Goal: Transaction & Acquisition: Purchase product/service

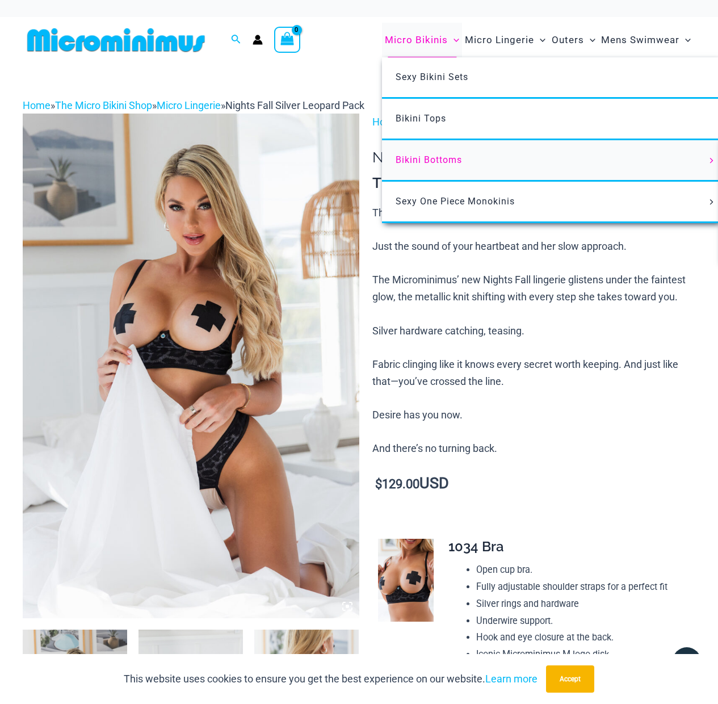
click at [452, 161] on span "Bikini Bottoms" at bounding box center [429, 159] width 66 height 11
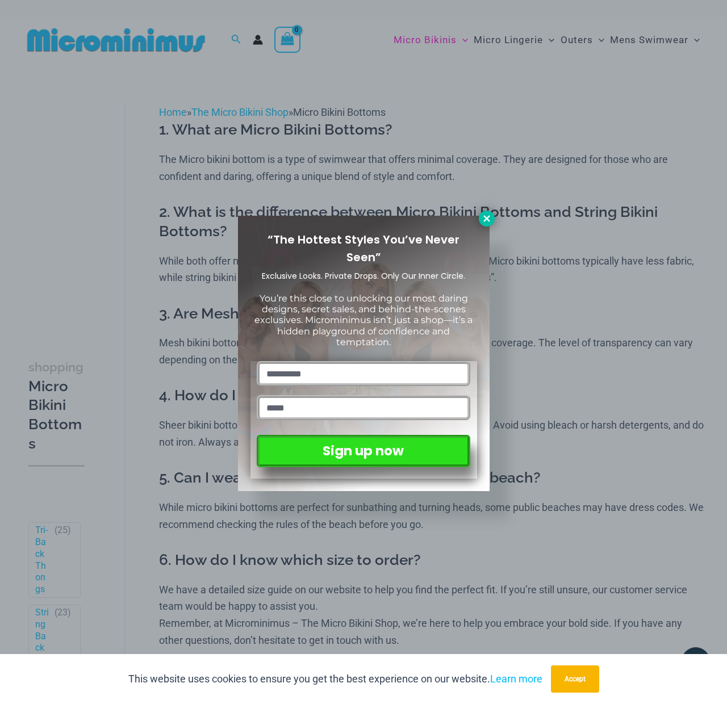
click at [489, 215] on icon at bounding box center [486, 218] width 10 height 10
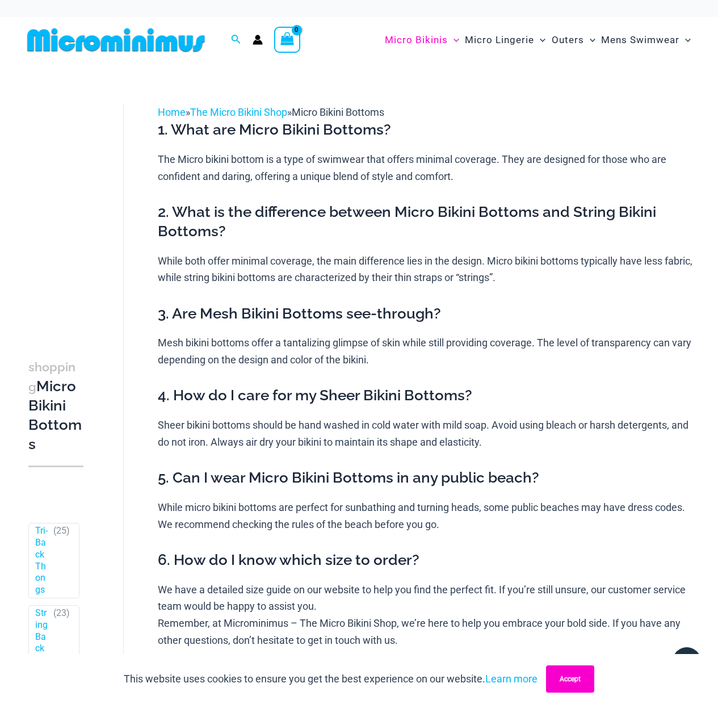
click at [577, 679] on button "Accept" at bounding box center [570, 678] width 48 height 27
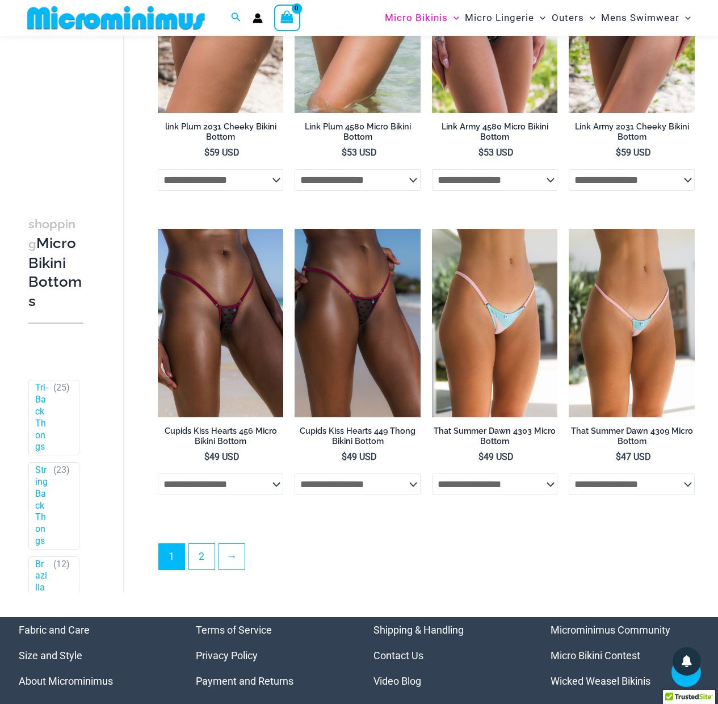
scroll to position [2580, 0]
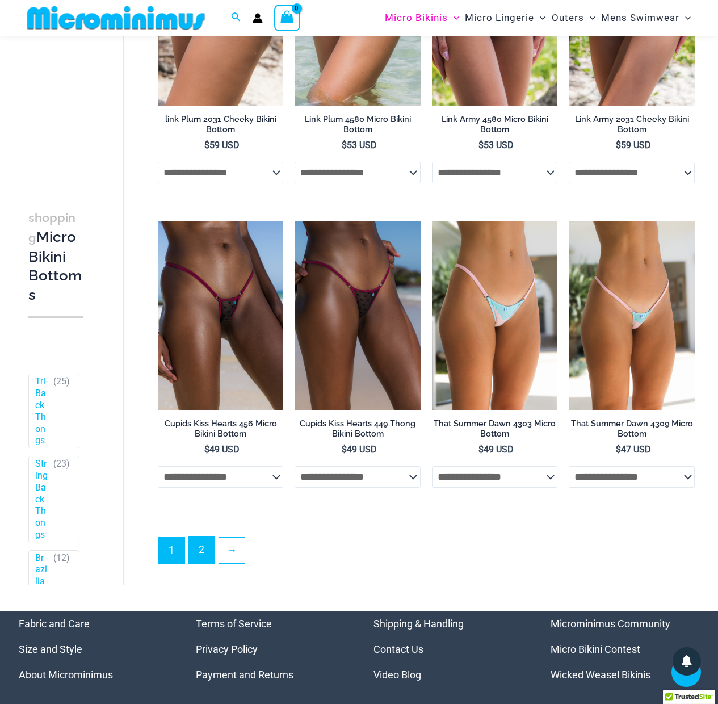
click at [209, 563] on link "2" at bounding box center [202, 550] width 26 height 27
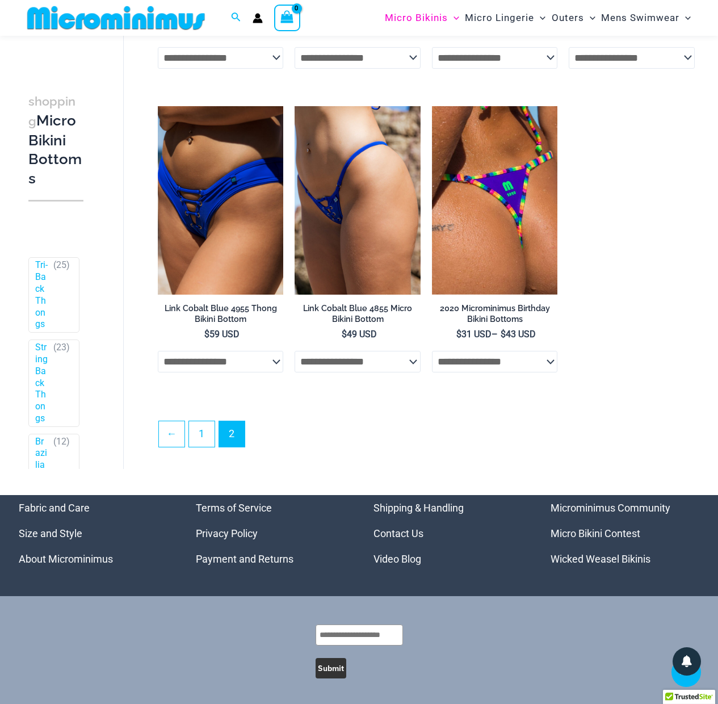
scroll to position [2167, 0]
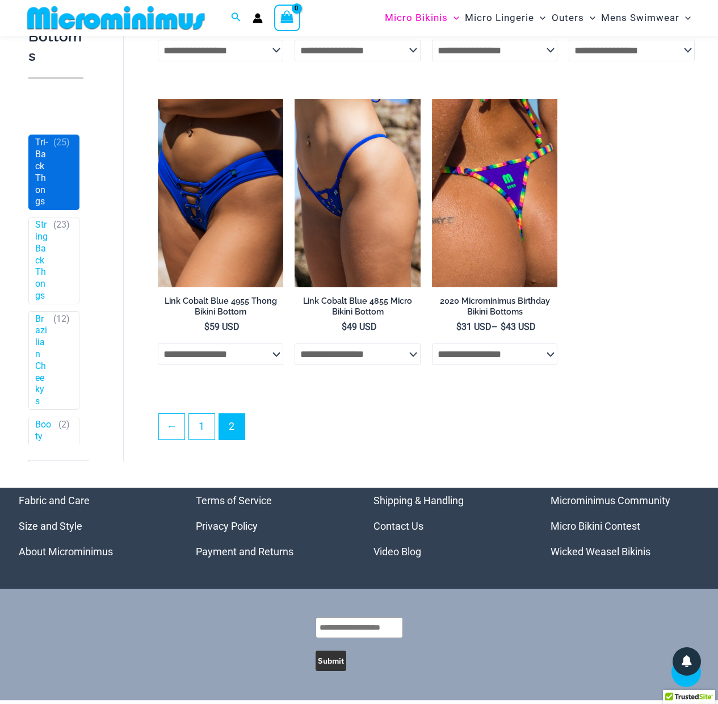
click at [44, 210] on span "Tri-Back Thongs ( 25 )" at bounding box center [54, 173] width 50 height 74
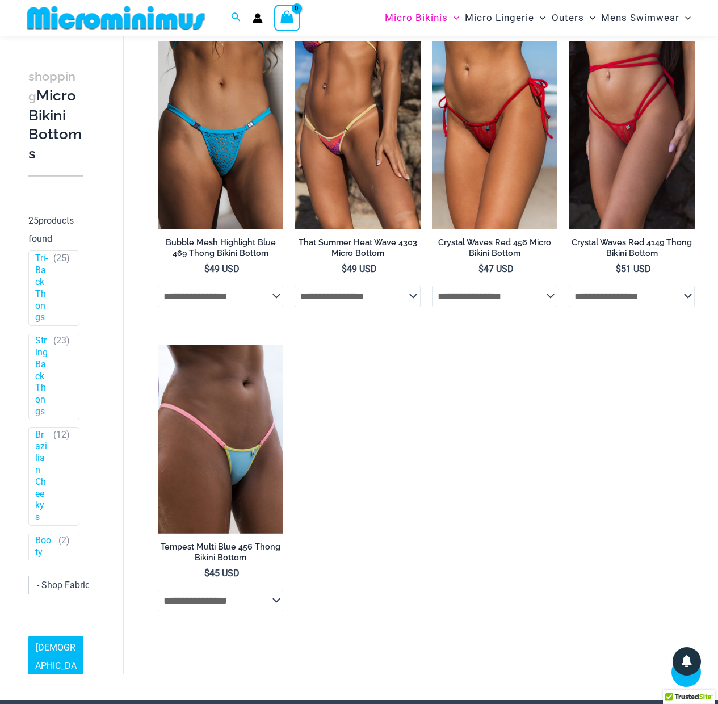
scroll to position [233, 0]
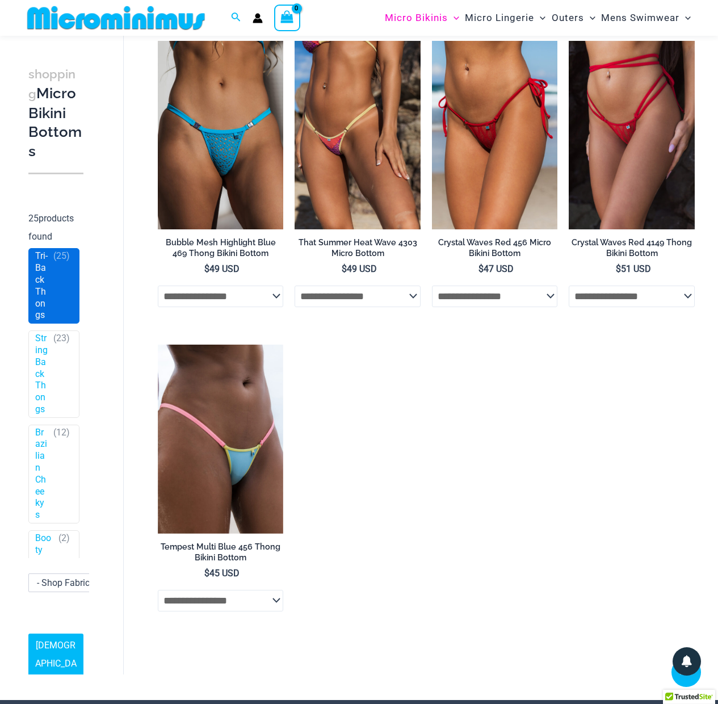
click at [41, 321] on link "Tri-Back Thongs" at bounding box center [41, 285] width 13 height 71
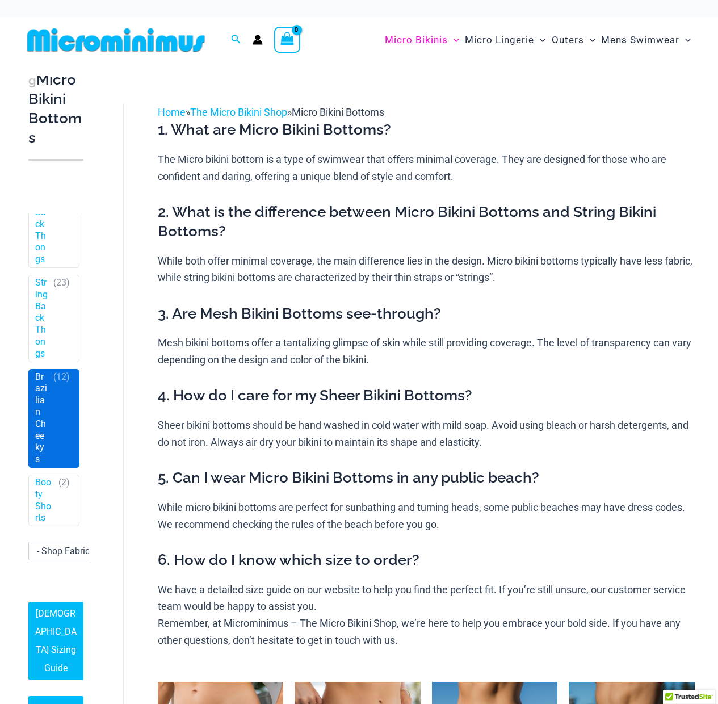
scroll to position [250, 0]
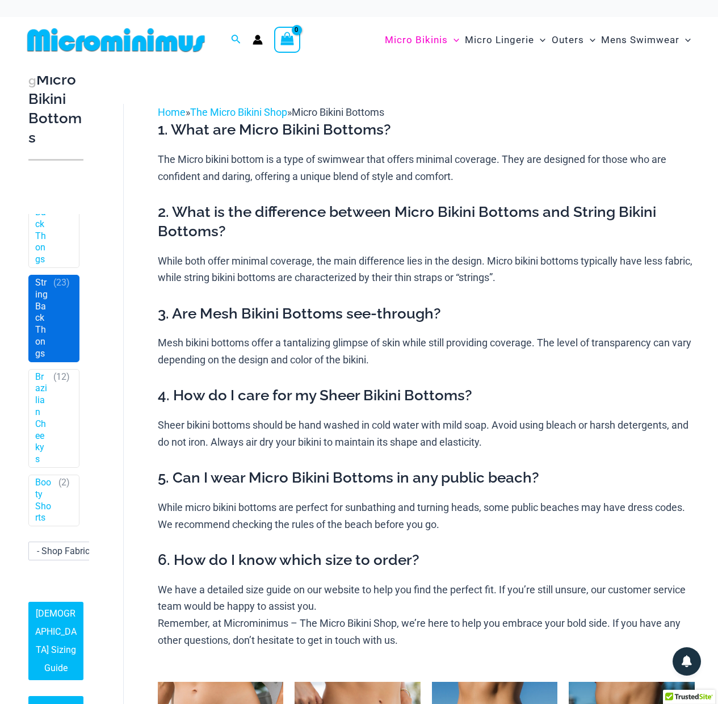
click at [58, 288] on span "( 23 )" at bounding box center [61, 318] width 16 height 83
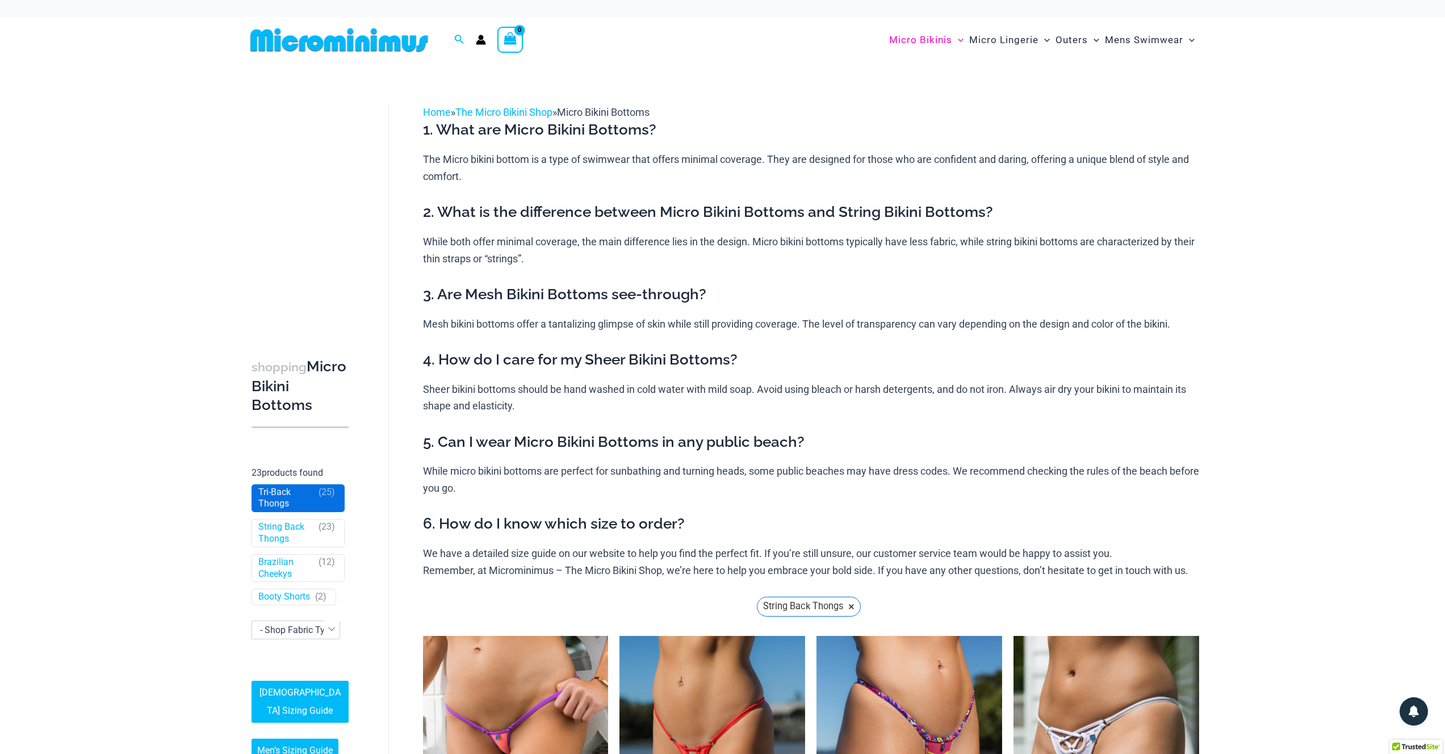
click at [295, 498] on link "Tri-Back Thongs" at bounding box center [285, 499] width 55 height 24
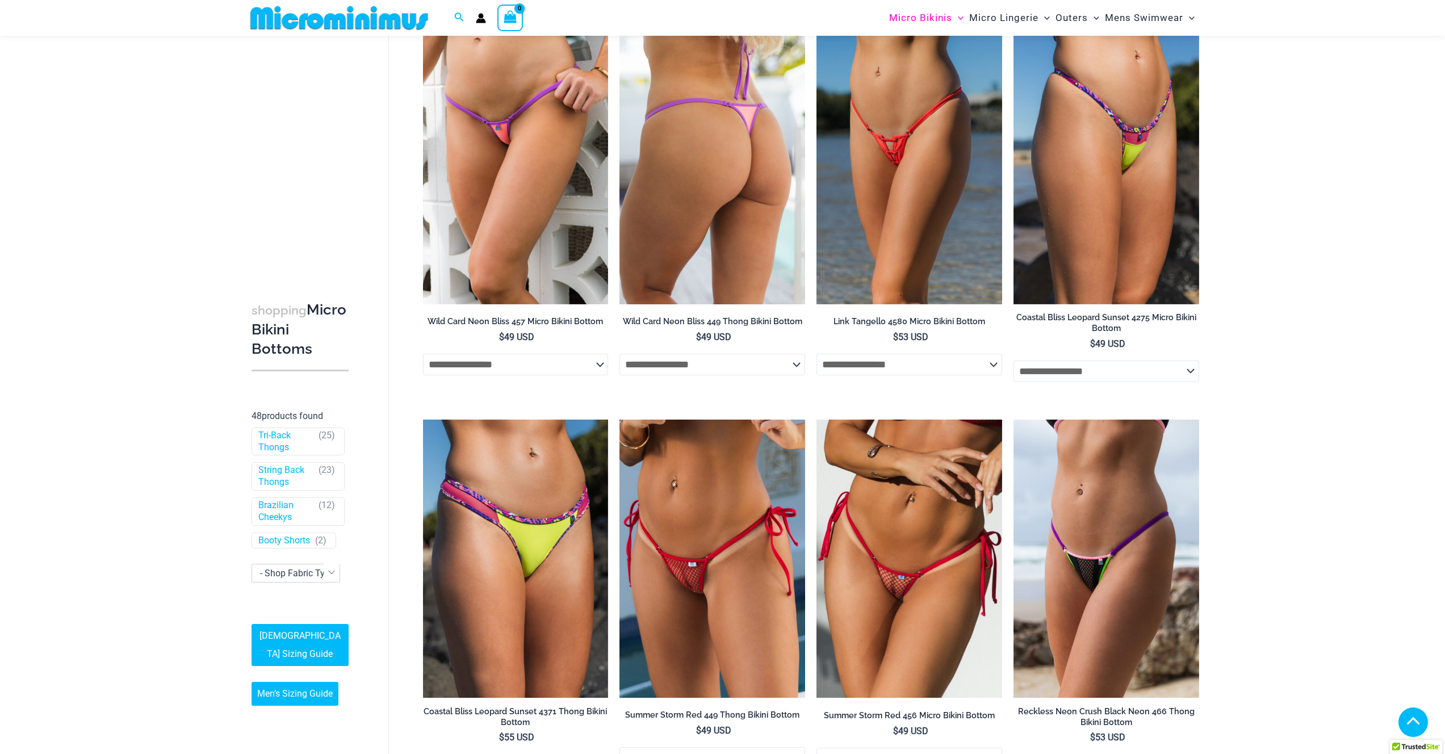
scroll to position [711, 0]
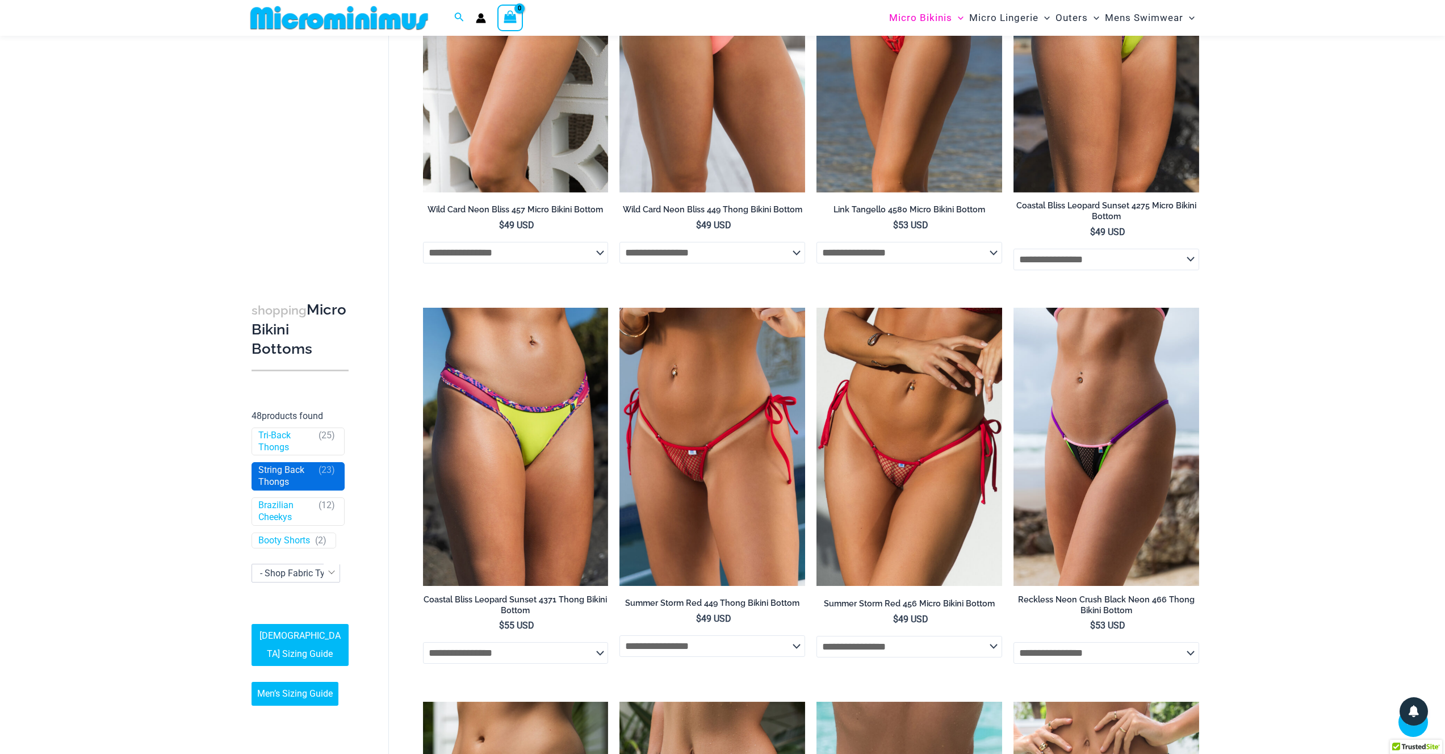
click at [273, 476] on link "String Back Thongs" at bounding box center [285, 477] width 55 height 24
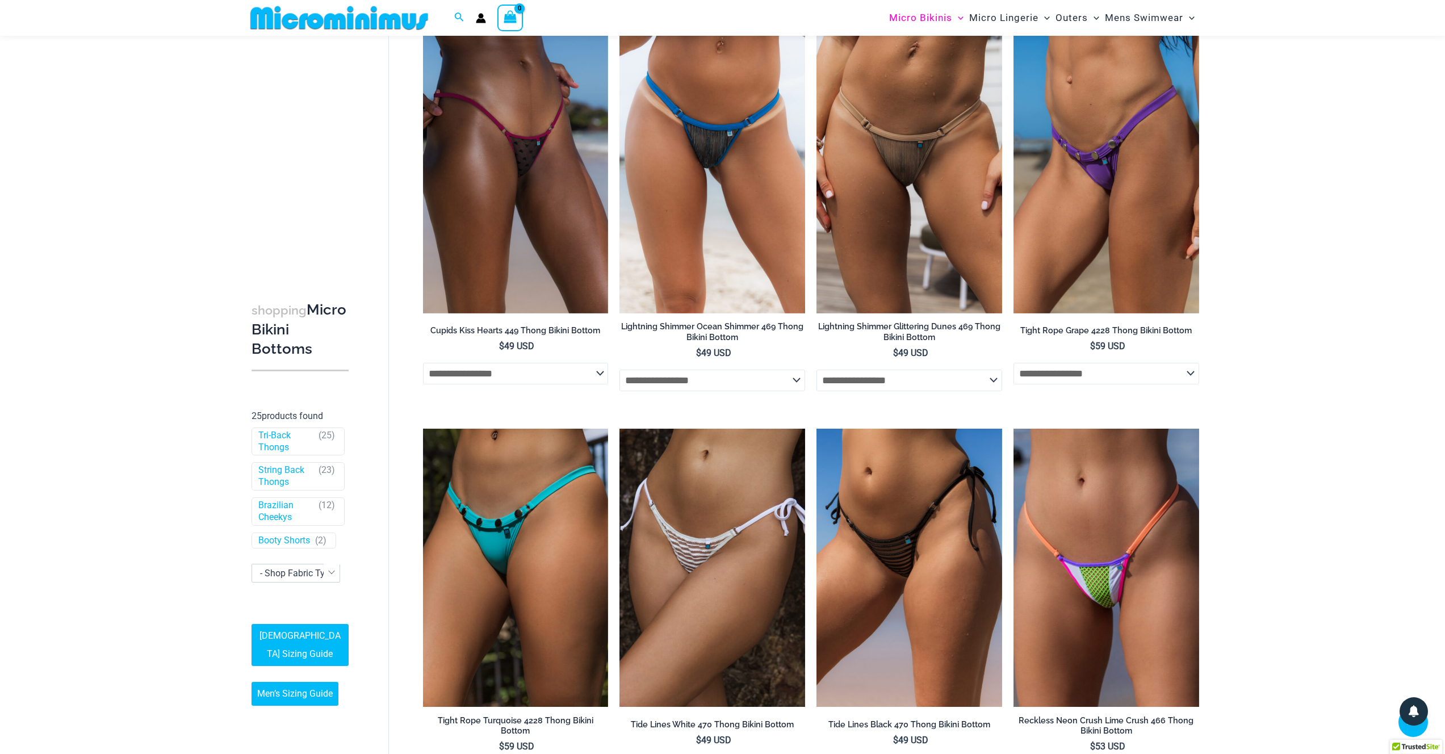
scroll to position [1987, 0]
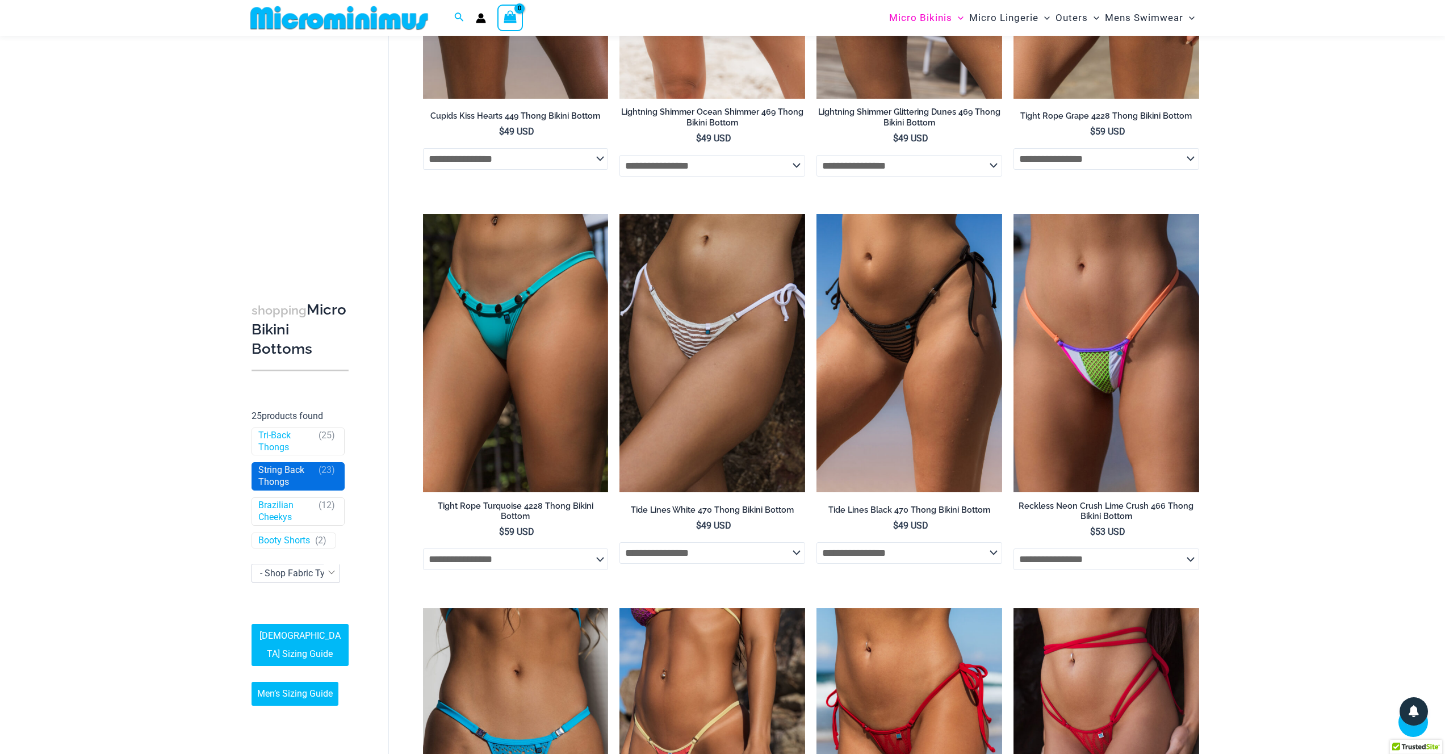
click at [287, 476] on link "String Back Thongs" at bounding box center [285, 477] width 55 height 24
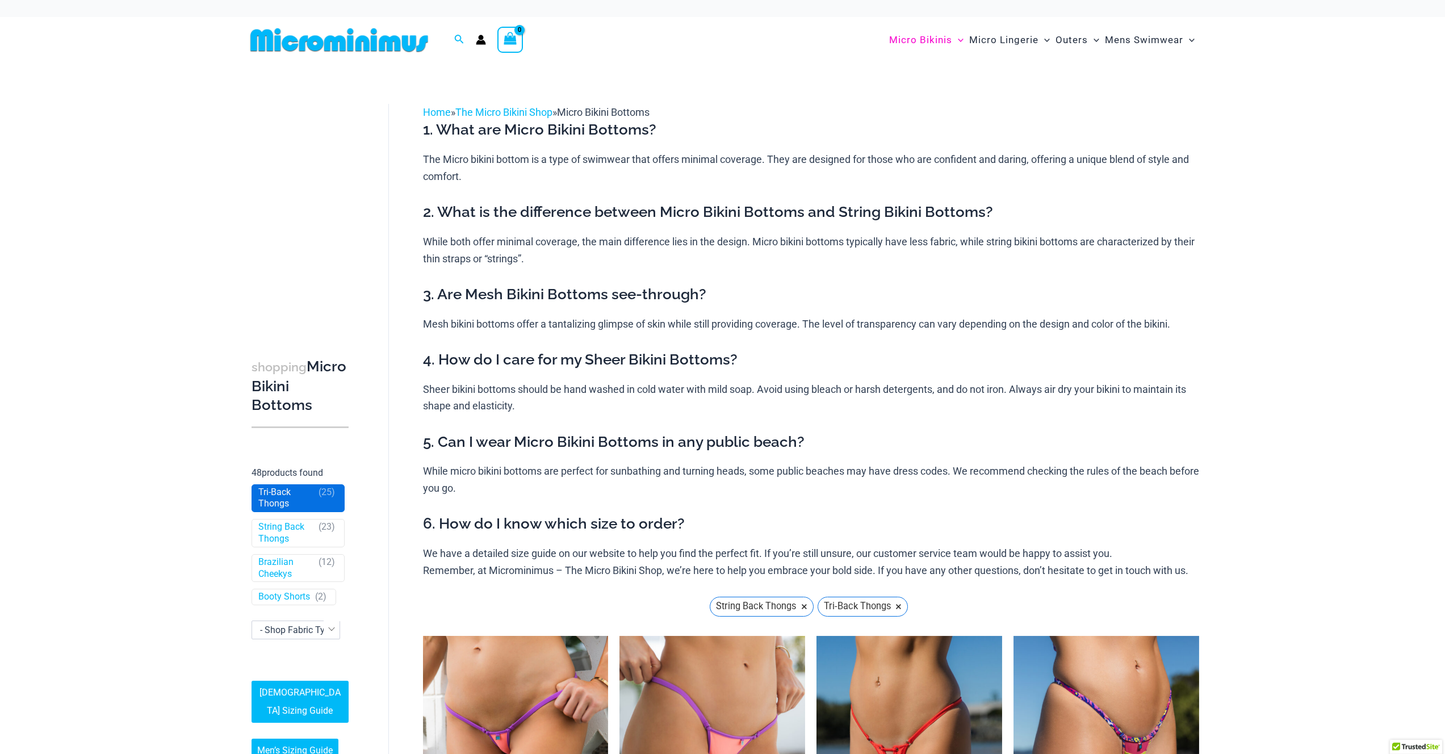
click at [299, 490] on link "Tri-Back Thongs" at bounding box center [285, 499] width 55 height 24
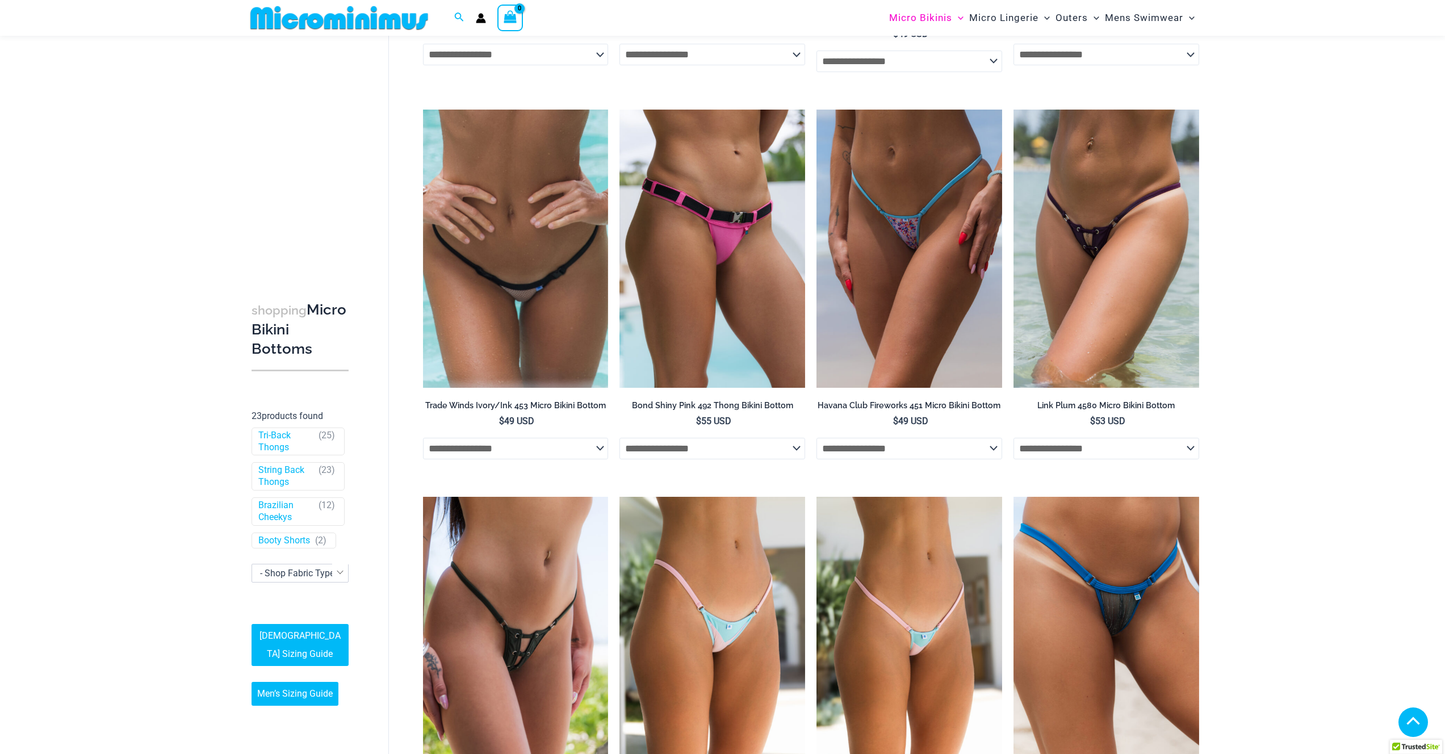
scroll to position [1209, 0]
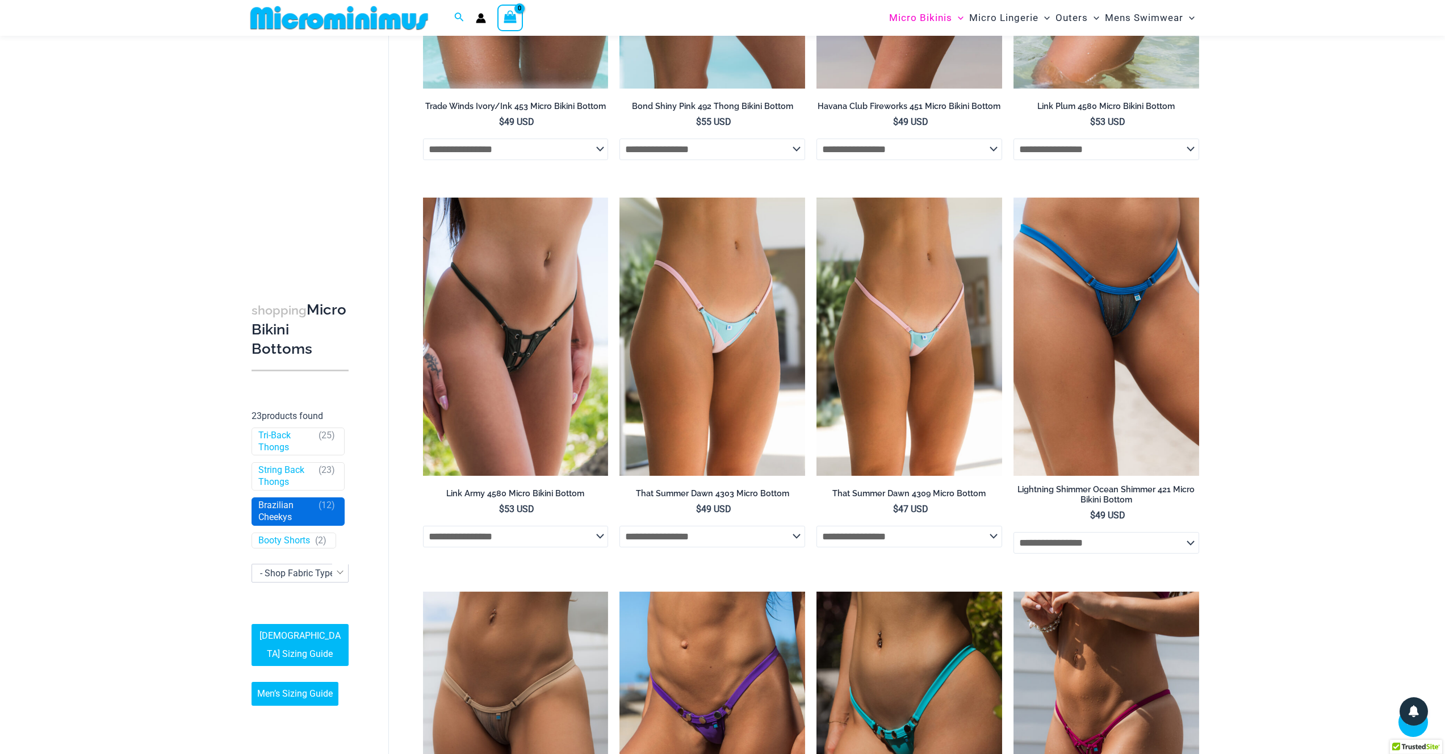
click at [287, 513] on link "Brazilian Cheekys" at bounding box center [285, 512] width 55 height 24
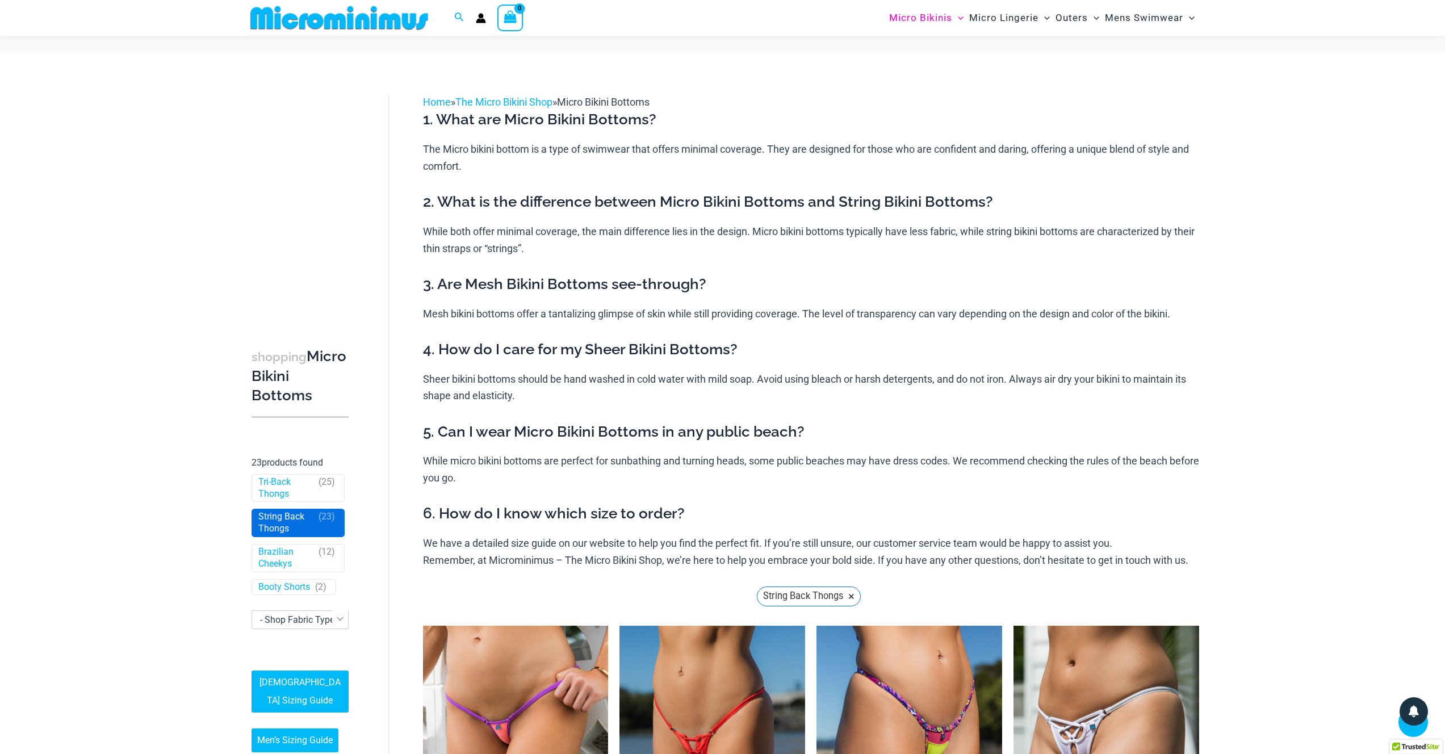
click at [289, 514] on link "String Back Thongs" at bounding box center [285, 523] width 55 height 24
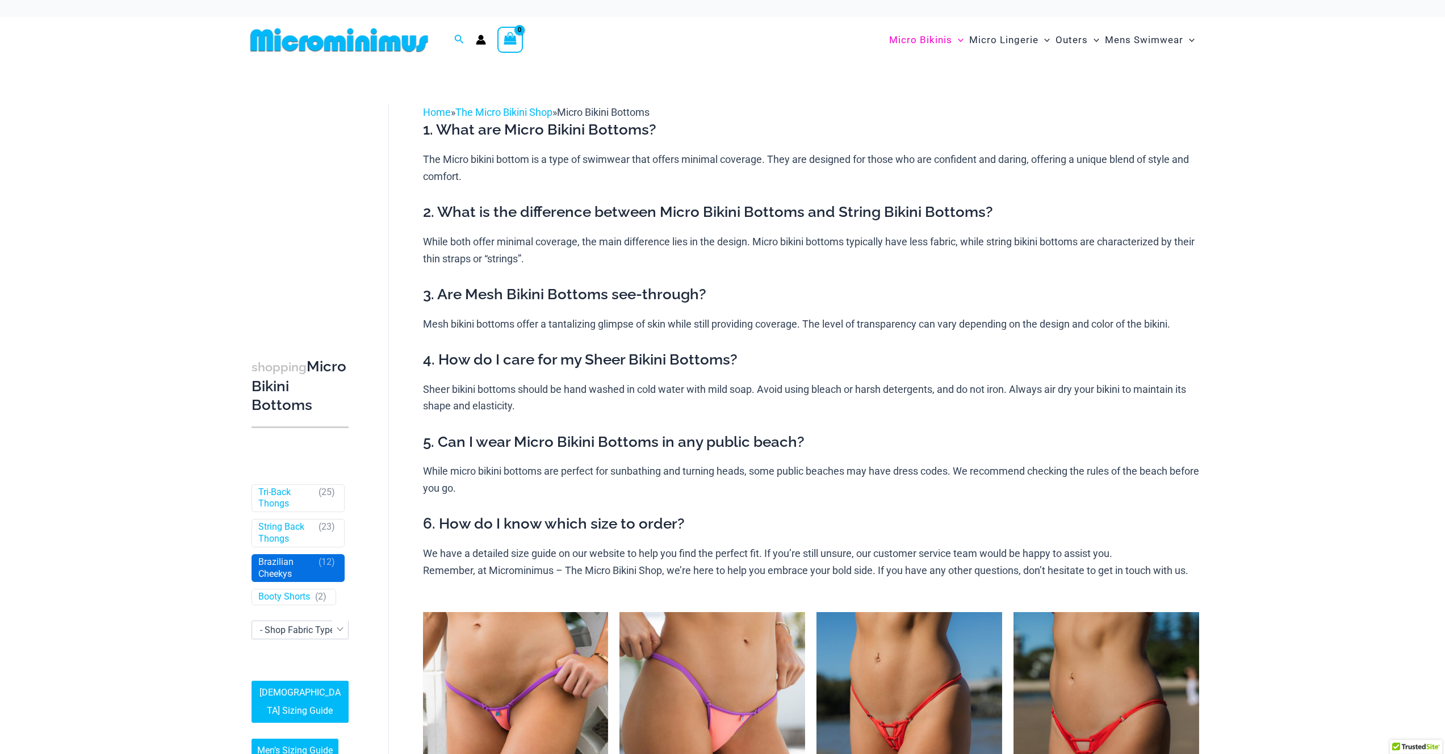
click at [282, 564] on link "Brazilian Cheekys" at bounding box center [285, 568] width 55 height 24
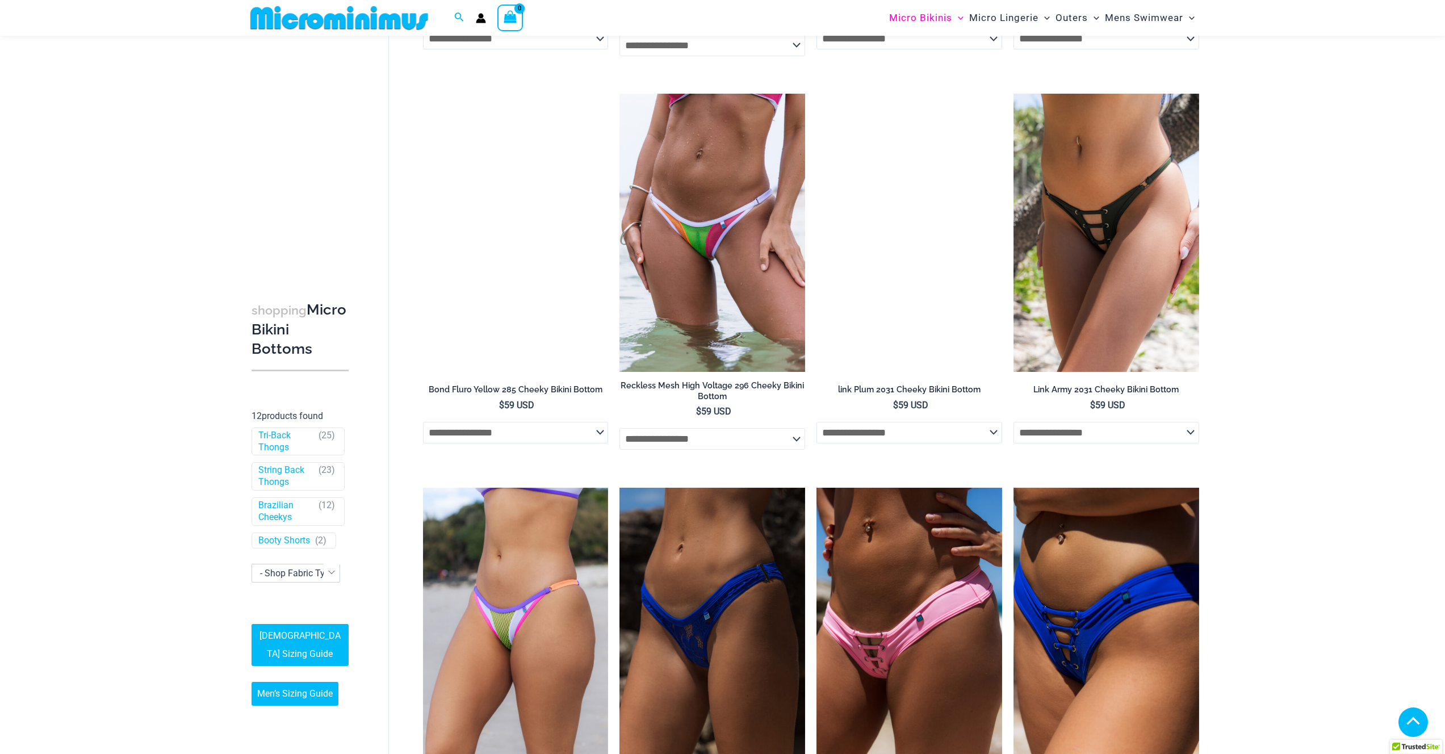
scroll to position [1123, 0]
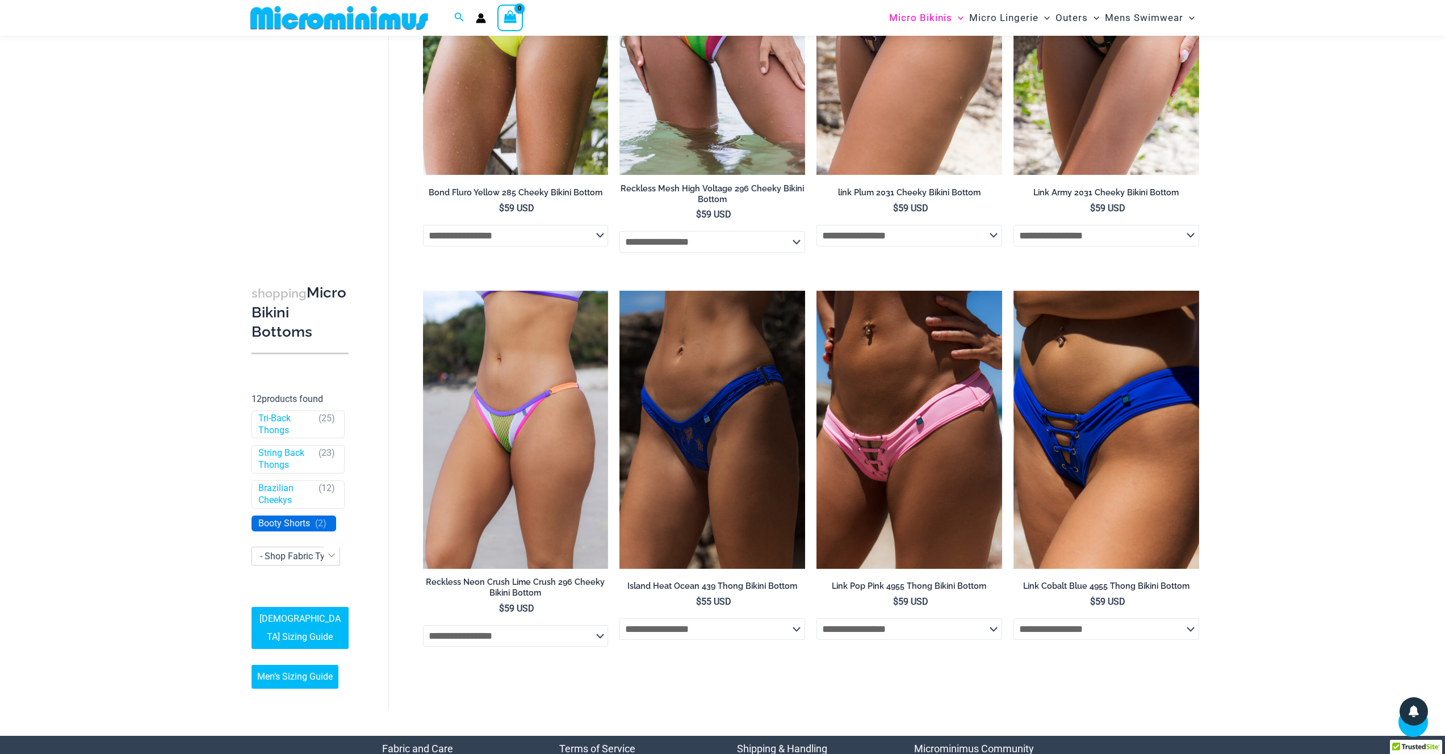
click at [295, 529] on link "Booty Shorts" at bounding box center [284, 523] width 52 height 12
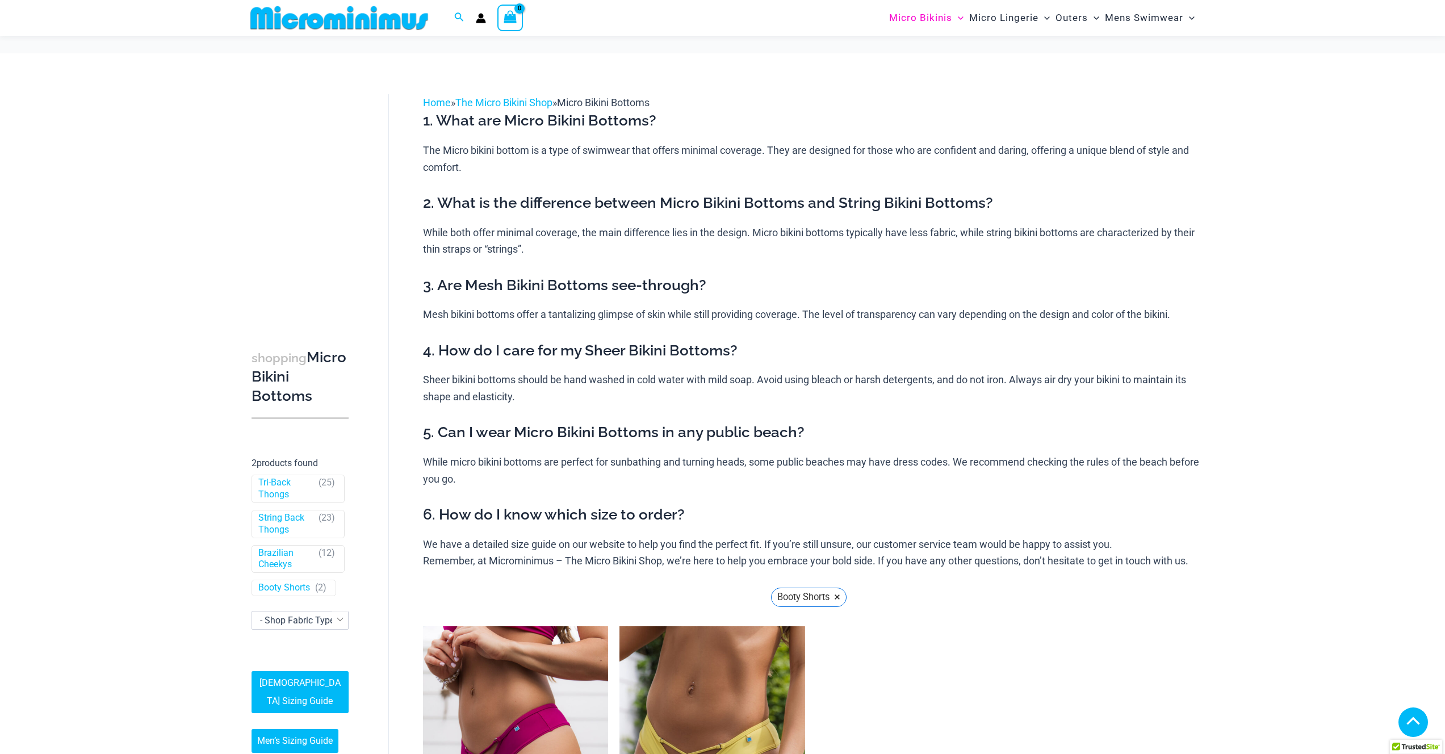
scroll to position [405, 0]
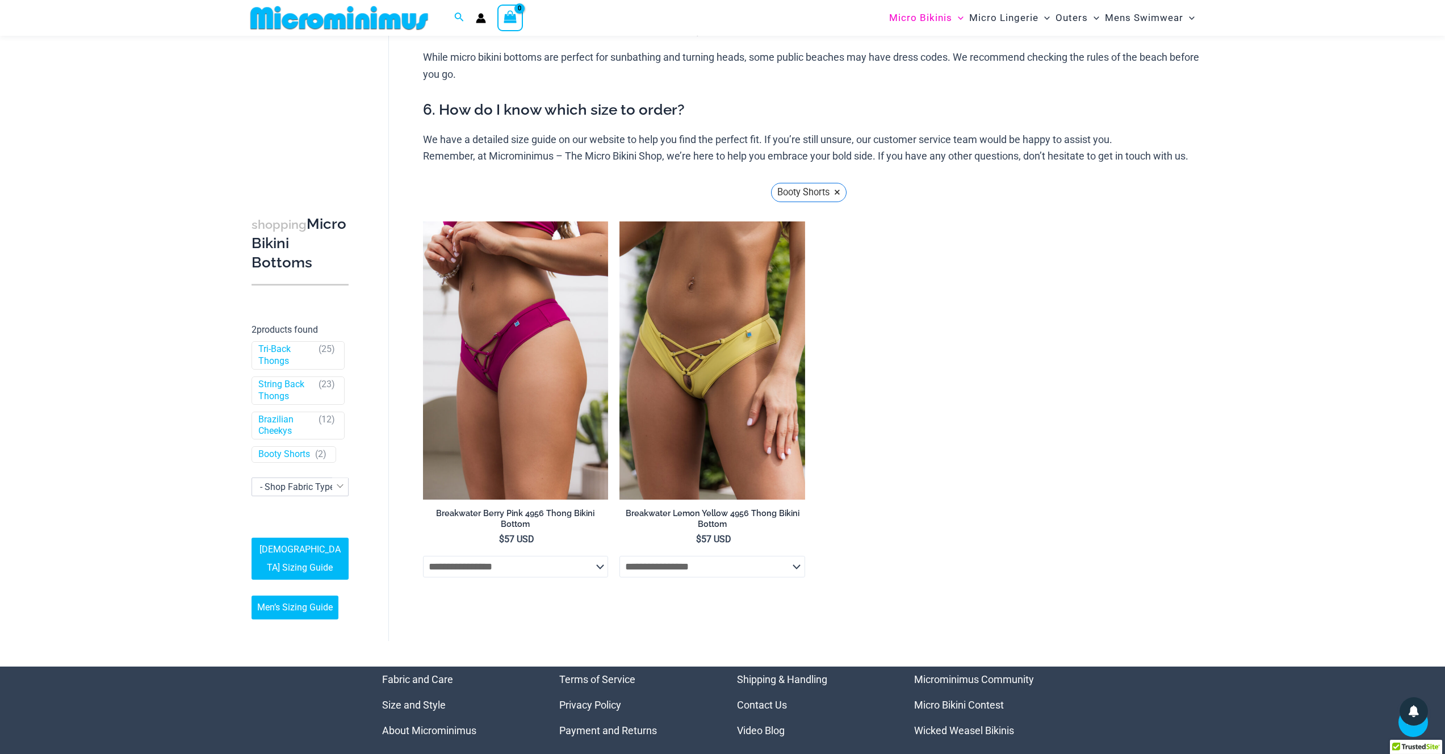
click at [336, 494] on span at bounding box center [340, 486] width 16 height 16
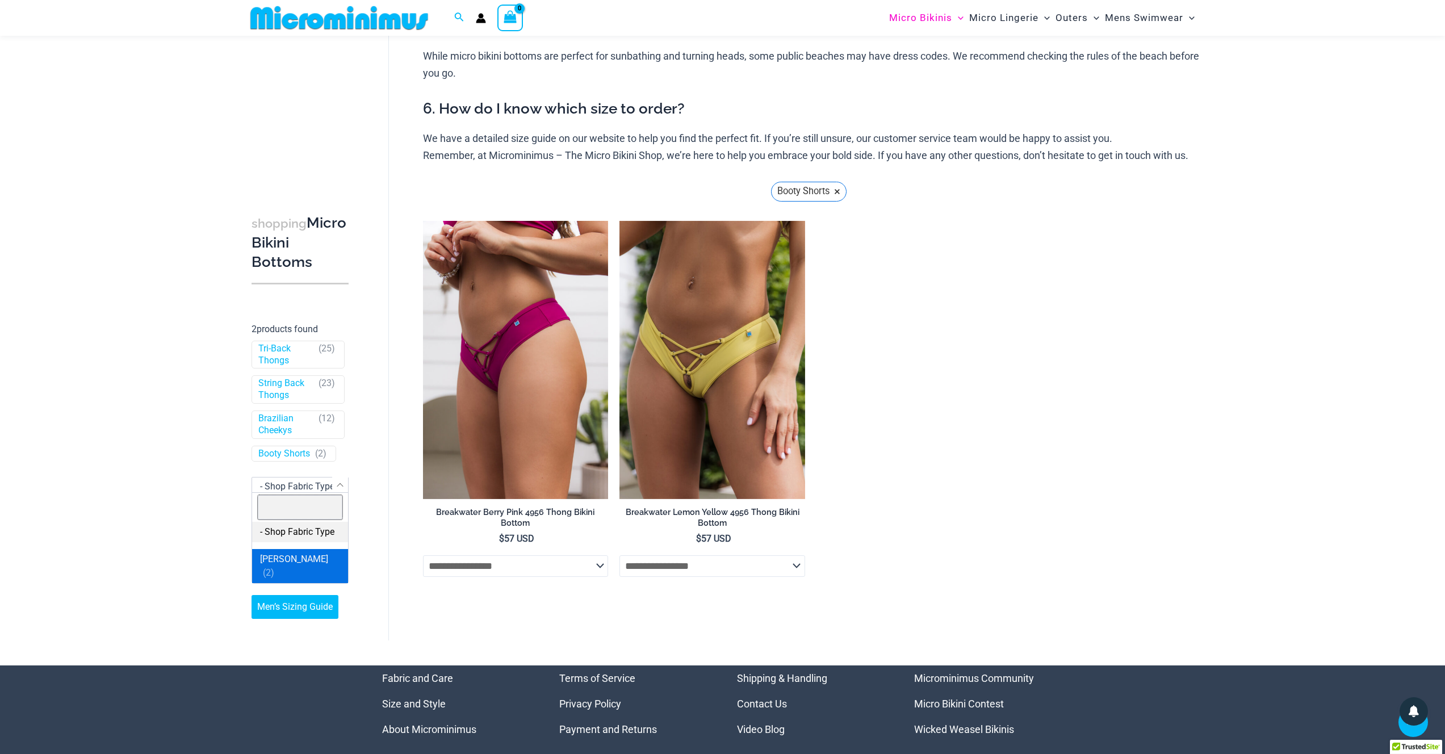
scroll to position [404, 0]
click at [374, 572] on div "shopping Micro Bikini Bottoms Filtered (2) Filters Reset all × Booty Shorts × 2…" at bounding box center [317, 300] width 143 height 680
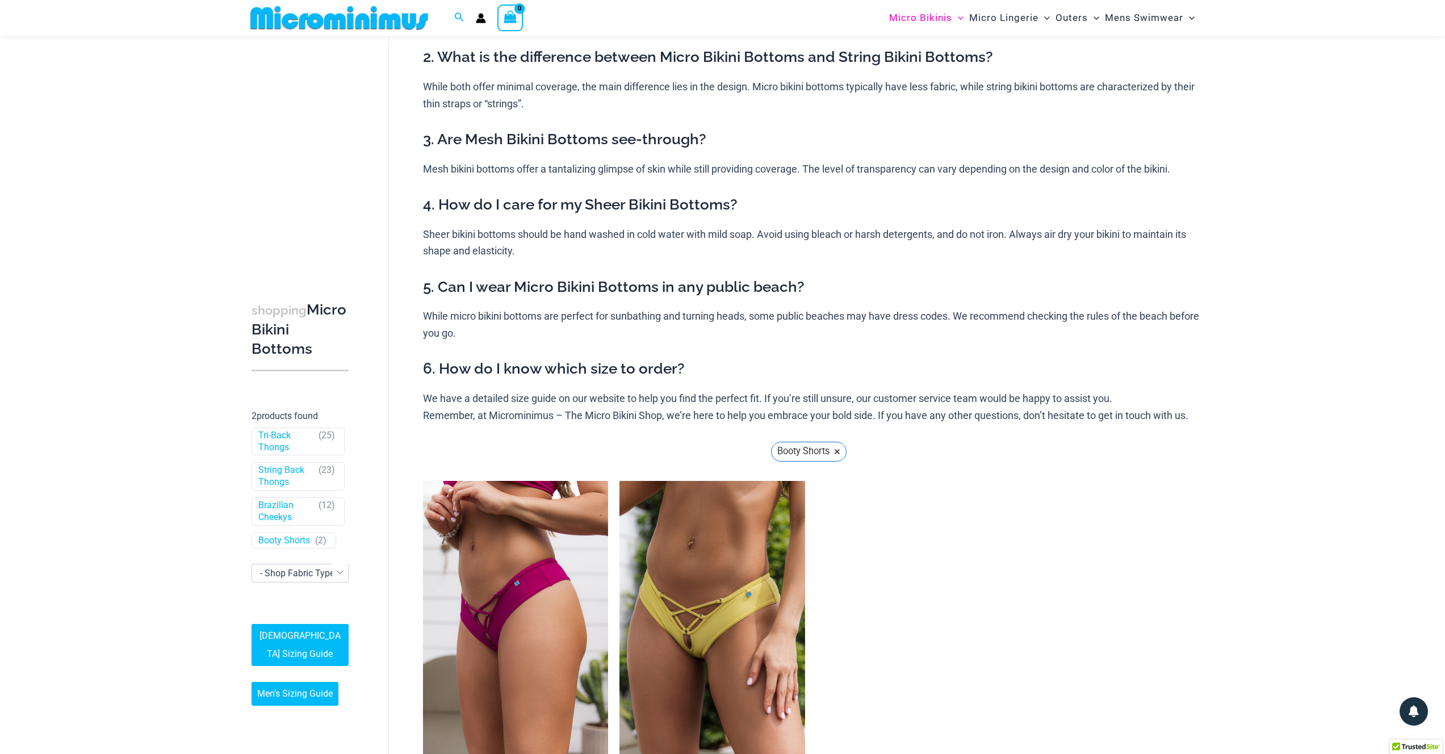
scroll to position [130, 0]
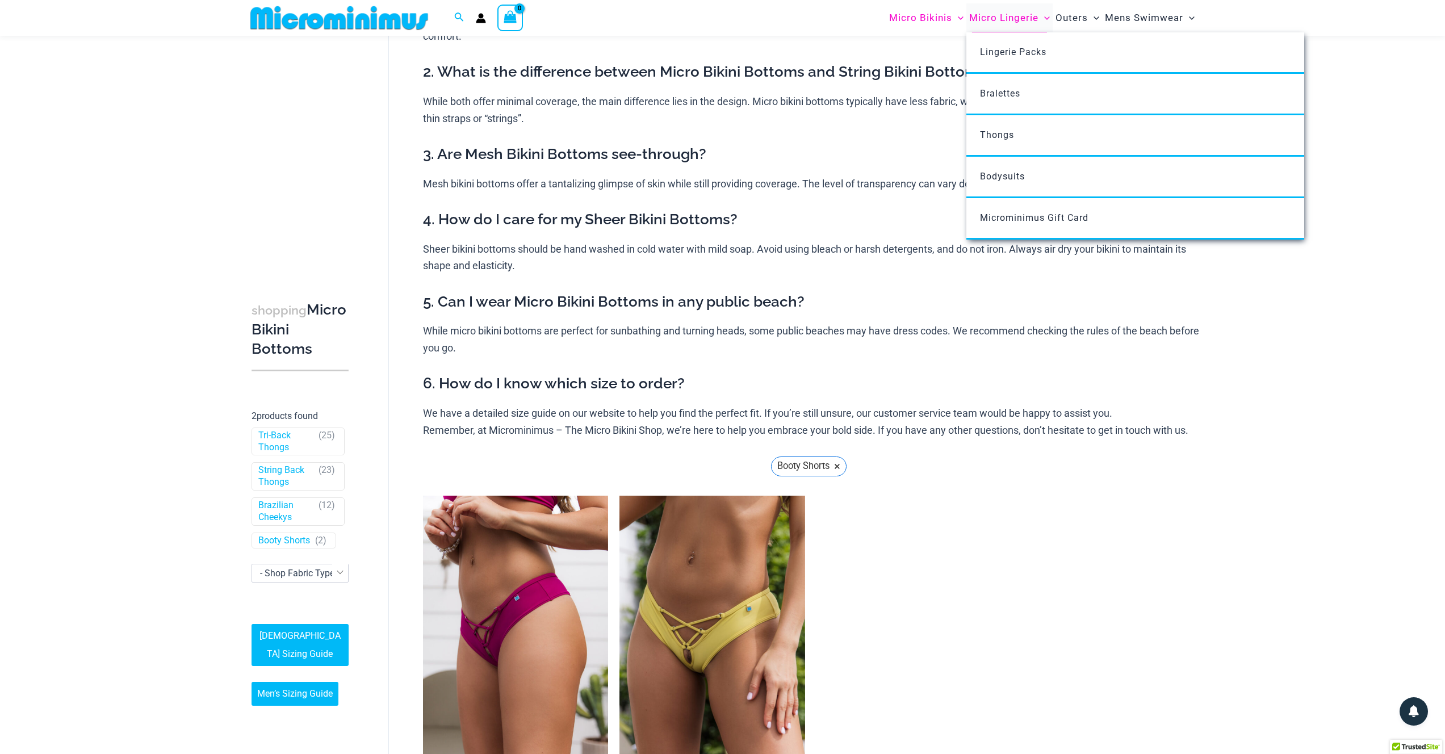
click at [1006, 20] on span "Micro Lingerie" at bounding box center [1003, 17] width 69 height 29
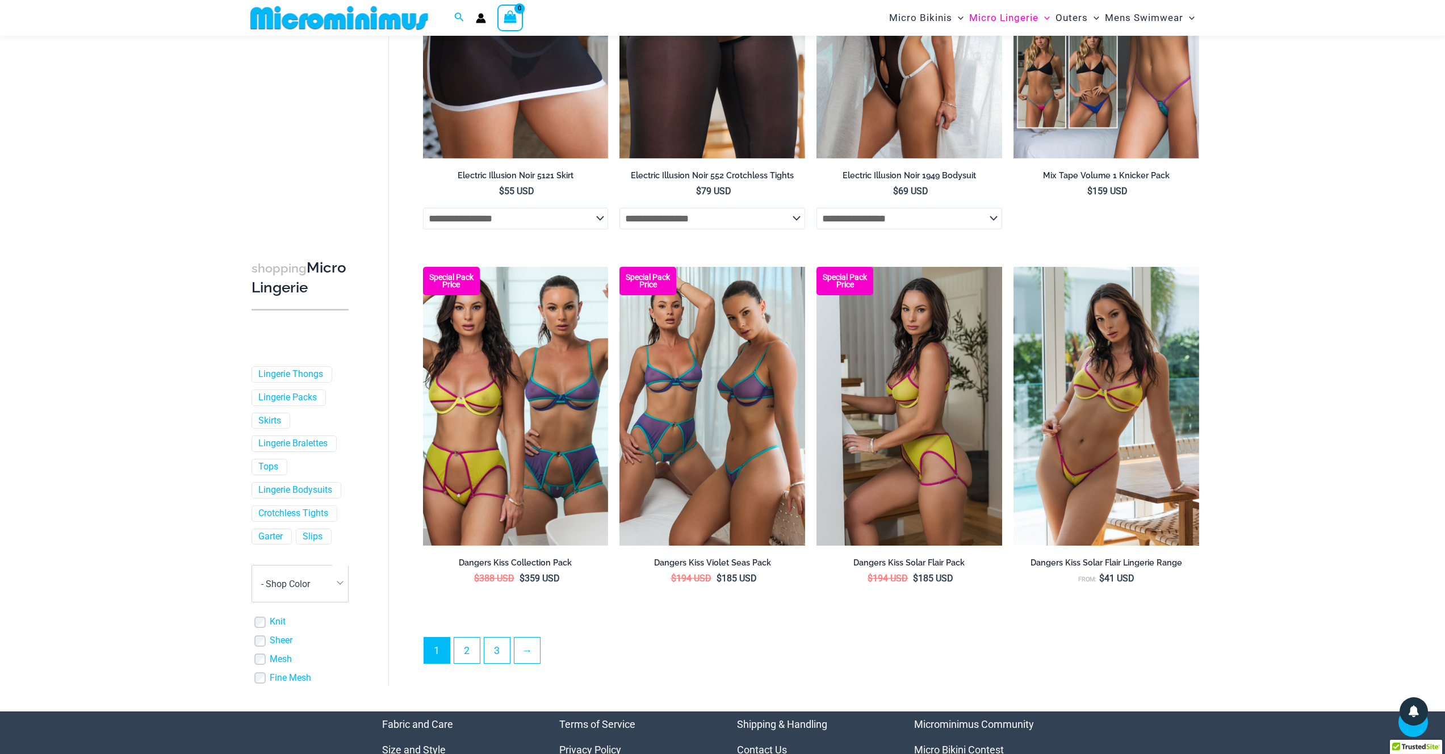
scroll to position [2836, 0]
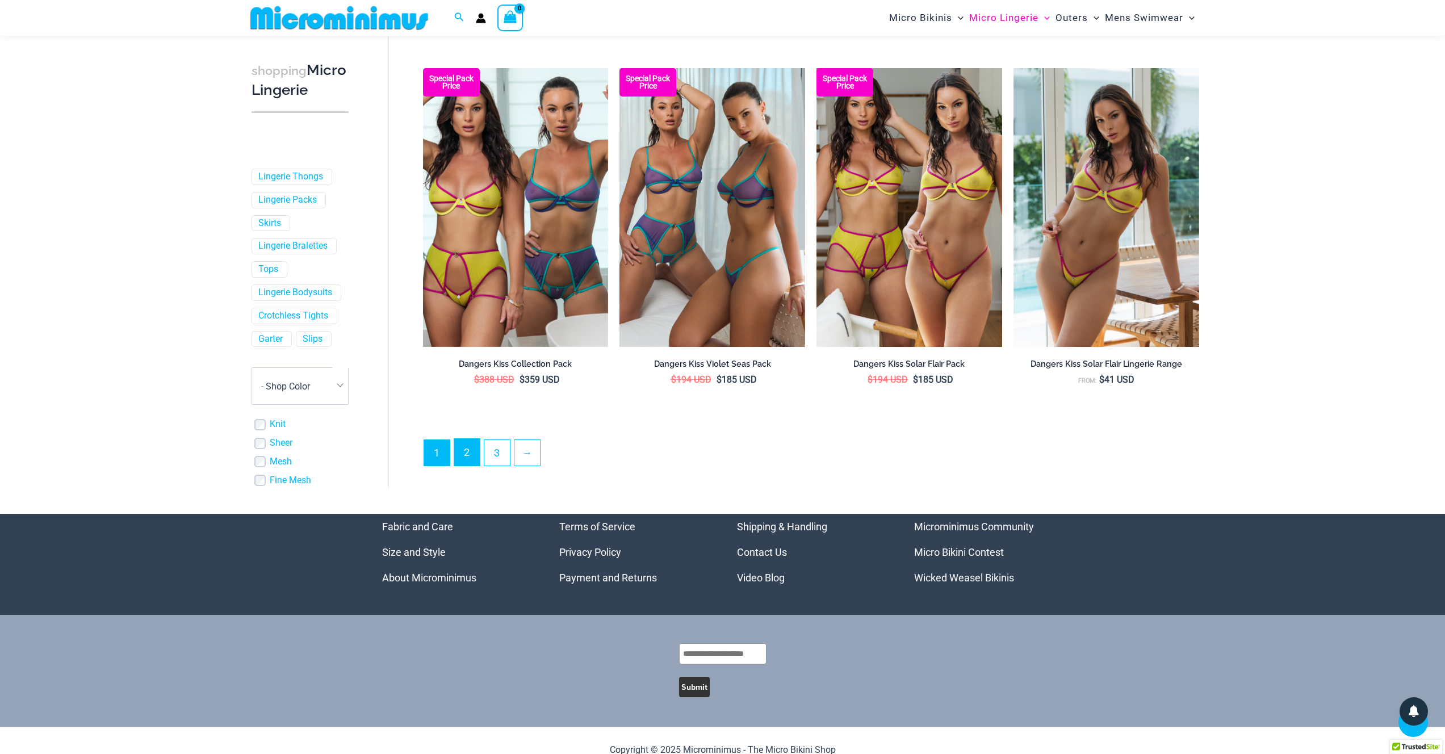
click at [465, 446] on link "2" at bounding box center [467, 452] width 26 height 27
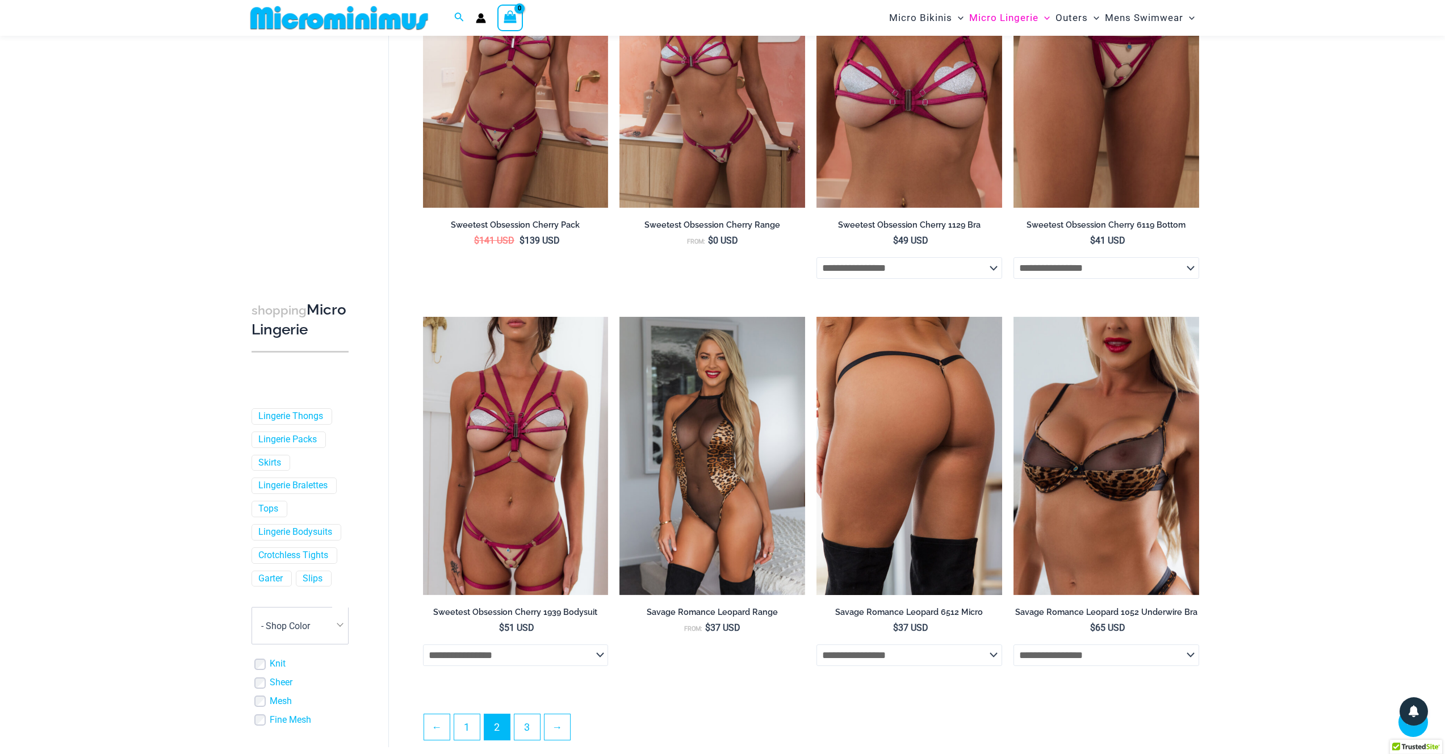
scroll to position [2639, 0]
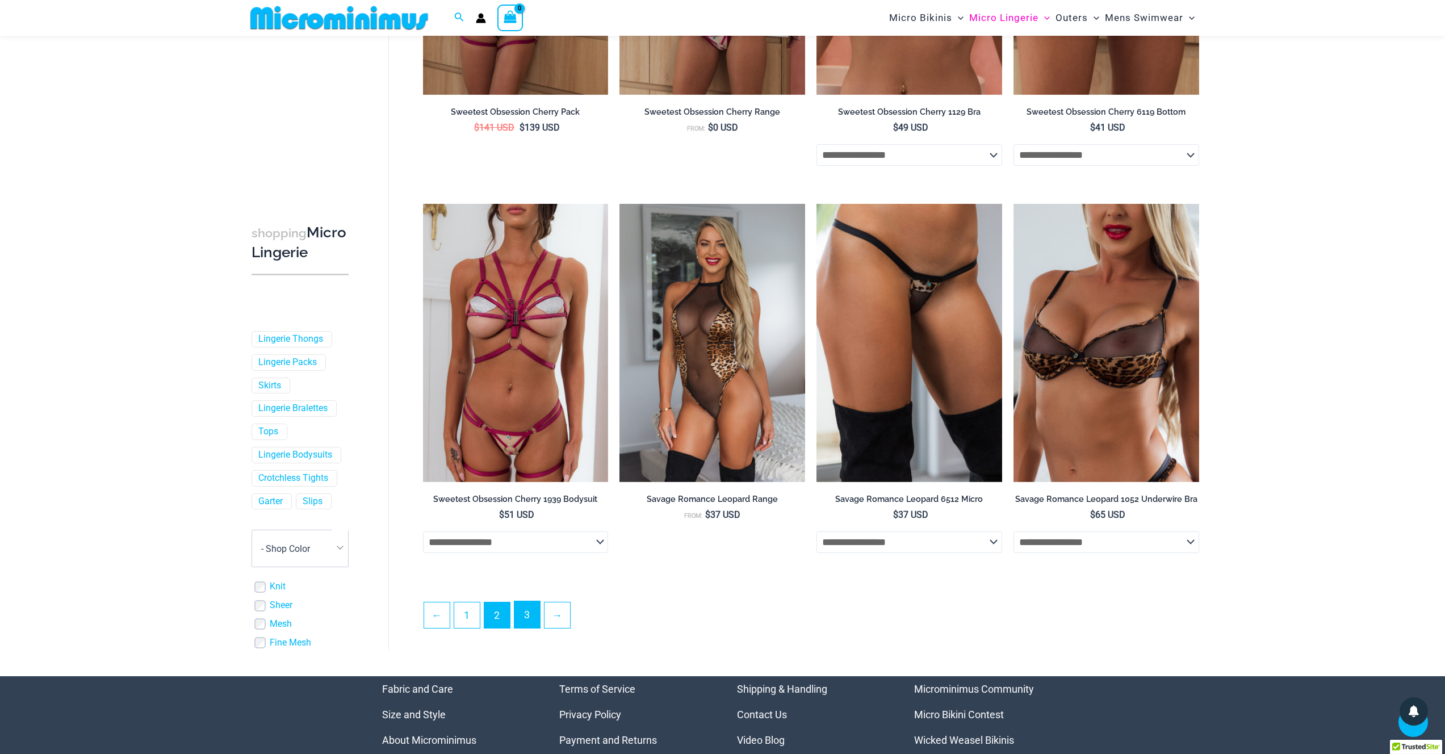
click at [538, 610] on link "3" at bounding box center [527, 614] width 26 height 27
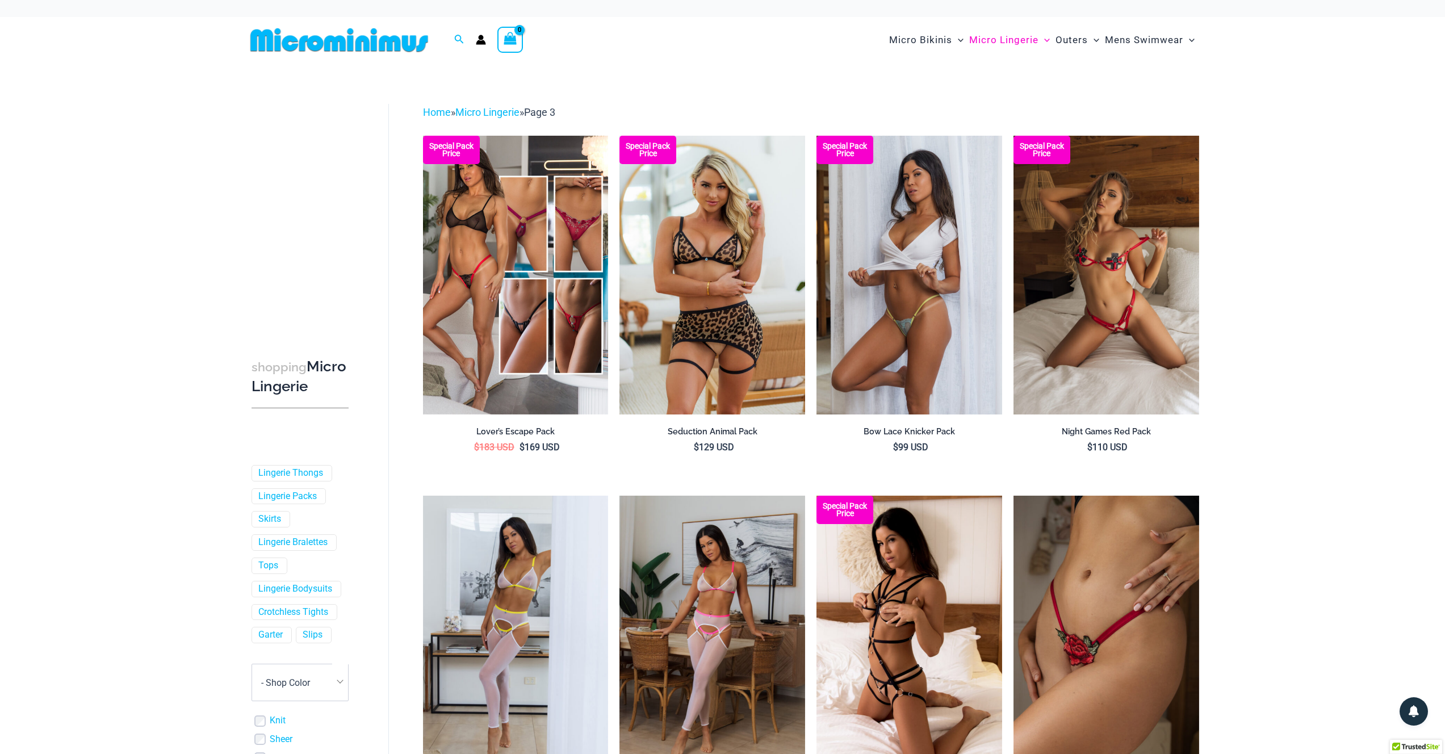
click at [900, 241] on img at bounding box center [909, 275] width 186 height 278
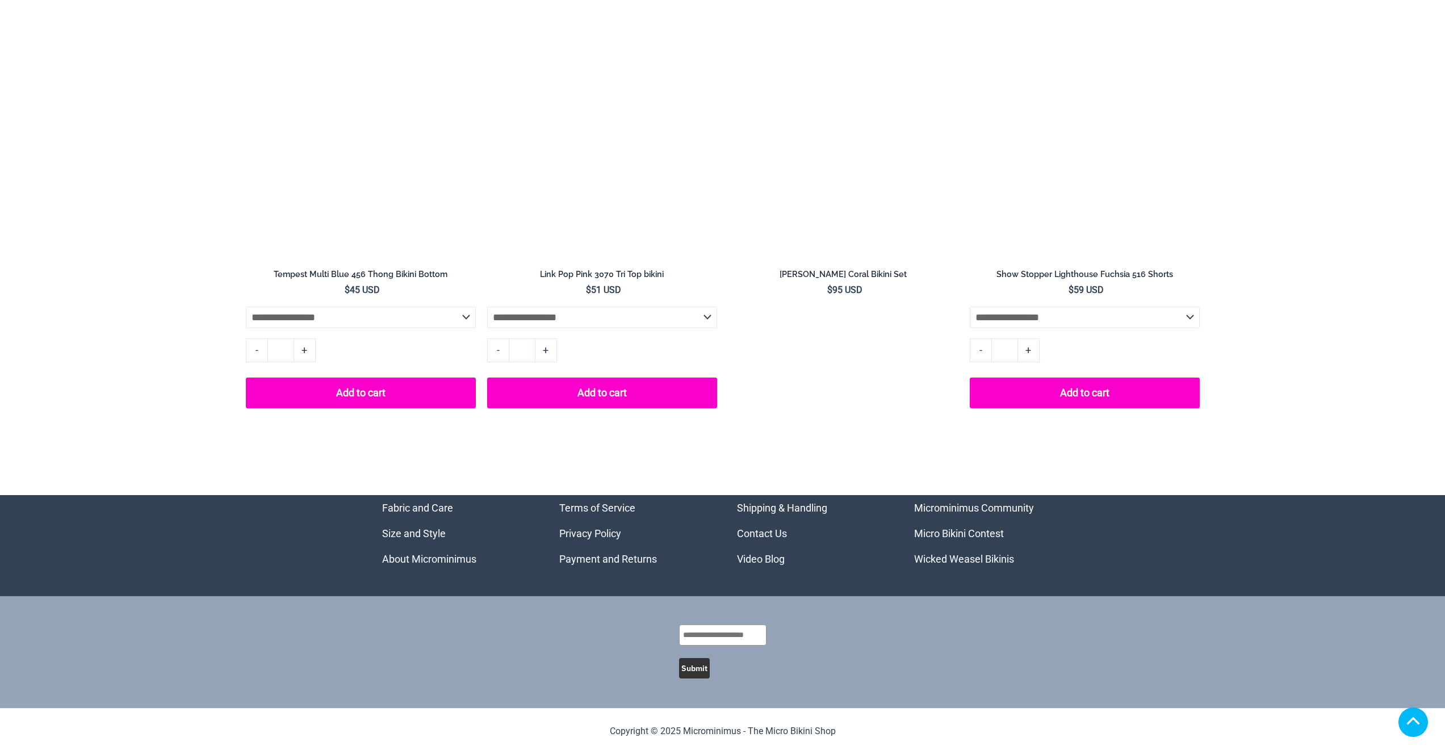
scroll to position [6738, 0]
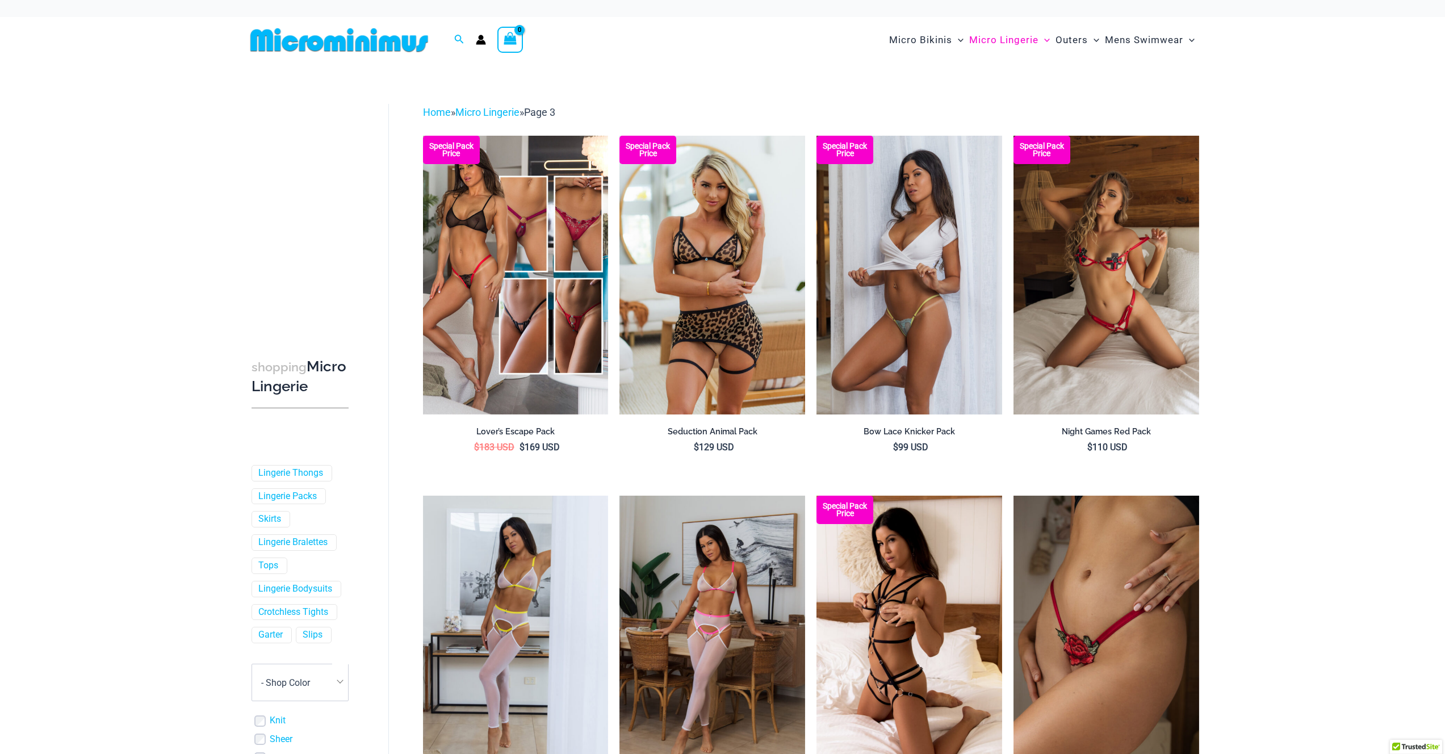
click at [933, 317] on img at bounding box center [909, 275] width 186 height 278
